Goal: Navigation & Orientation: Find specific page/section

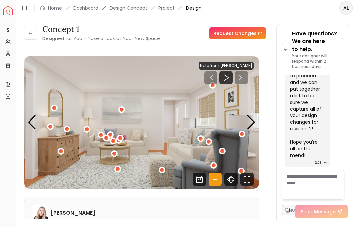
click at [249, 115] on div "Next slide" at bounding box center [250, 122] width 9 height 15
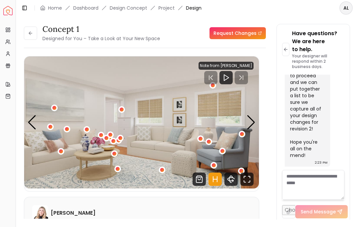
click at [32, 115] on div "Previous slide" at bounding box center [31, 122] width 9 height 15
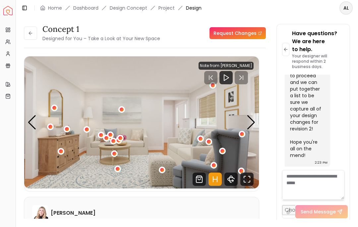
click at [248, 172] on icon "Fullscreen" at bounding box center [246, 178] width 13 height 13
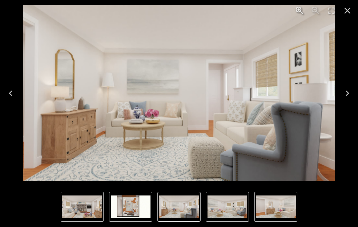
click at [129, 204] on img "5 of 5" at bounding box center [131, 206] width 40 height 23
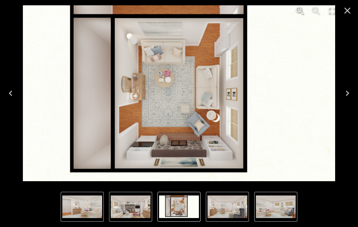
click at [167, 212] on img "5 of 5" at bounding box center [179, 206] width 40 height 23
click at [172, 209] on img "5 of 5" at bounding box center [179, 206] width 40 height 23
click at [221, 207] on img "1 of 5" at bounding box center [227, 206] width 40 height 23
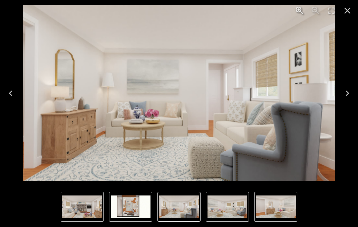
click at [260, 207] on img "3 of 5" at bounding box center [276, 206] width 40 height 23
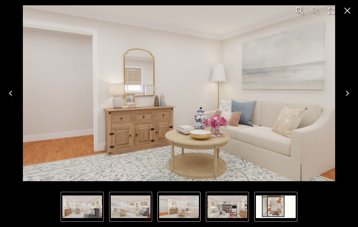
click at [77, 221] on button "1 of 5" at bounding box center [82, 206] width 43 height 30
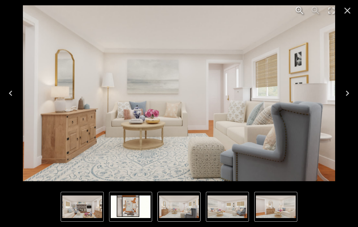
click at [141, 208] on img "5 of 5" at bounding box center [131, 206] width 40 height 23
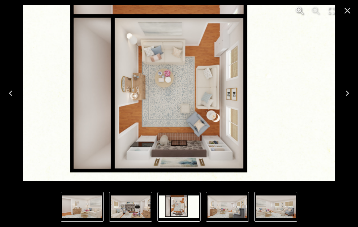
click at [177, 207] on img "5 of 5" at bounding box center [179, 206] width 40 height 23
click at [227, 209] on img "1 of 5" at bounding box center [227, 206] width 40 height 23
